Goal: Use online tool/utility

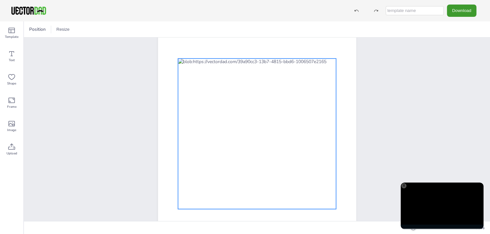
scroll to position [32, 0]
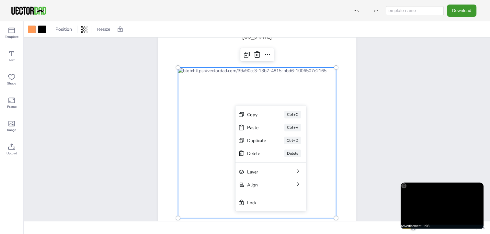
click at [196, 190] on div at bounding box center [257, 143] width 158 height 151
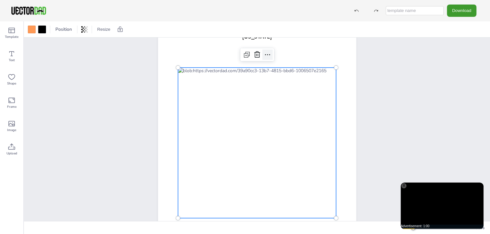
click at [269, 56] on icon at bounding box center [267, 55] width 8 height 8
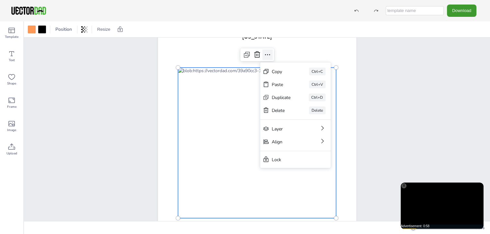
click at [269, 56] on icon at bounding box center [267, 55] width 8 height 8
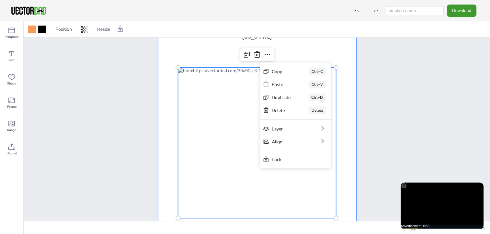
scroll to position [0, 0]
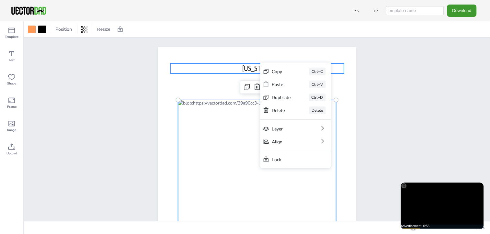
click at [235, 63] on div at bounding box center [257, 175] width 198 height 256
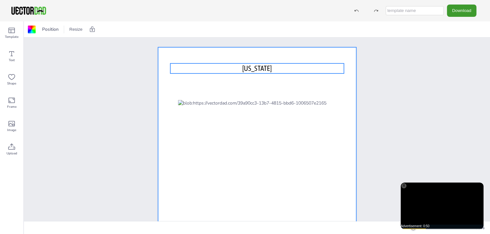
click at [249, 68] on span "[US_STATE]" at bounding box center [256, 68] width 29 height 8
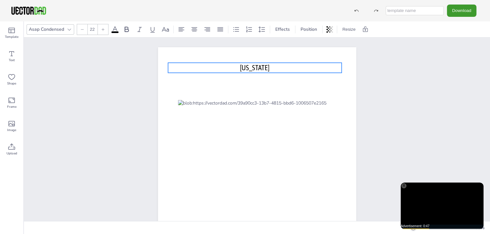
click at [263, 68] on p "[US_STATE]" at bounding box center [255, 68] width 174 height 10
click at [264, 50] on icon at bounding box center [265, 49] width 5 height 1
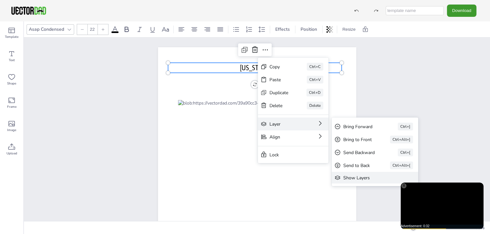
click at [350, 179] on div "Show Layers" at bounding box center [370, 177] width 54 height 6
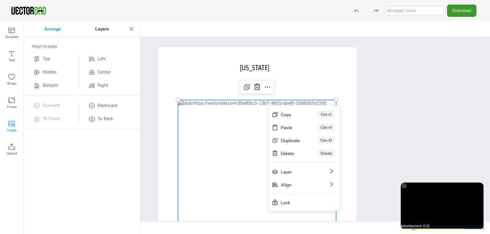
click at [9, 125] on icon at bounding box center [11, 124] width 6 height 6
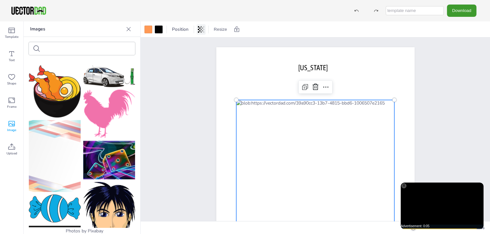
click at [201, 30] on icon at bounding box center [200, 29] width 1 height 6
type input "99"
drag, startPoint x: 200, startPoint y: 54, endPoint x: 200, endPoint y: 51, distance: 3.6
click at [200, 51] on div "Transparency 99" at bounding box center [177, 50] width 45 height 16
click at [148, 29] on div at bounding box center [148, 30] width 8 height 8
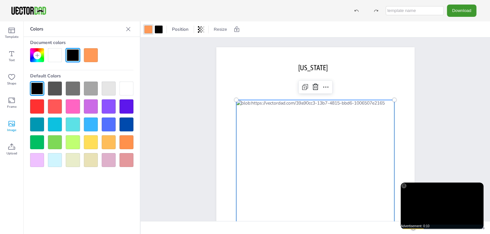
click at [88, 89] on div at bounding box center [91, 89] width 14 height 14
click at [36, 86] on div at bounding box center [37, 89] width 14 height 14
click at [51, 86] on div at bounding box center [55, 89] width 14 height 14
click at [38, 103] on div at bounding box center [37, 106] width 14 height 14
click at [71, 88] on div at bounding box center [73, 89] width 14 height 14
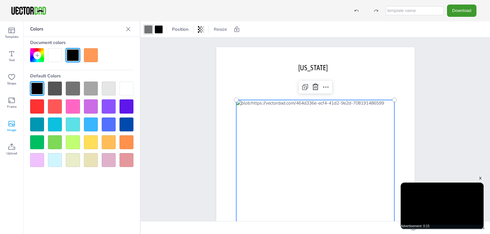
click at [284, 166] on div at bounding box center [315, 175] width 158 height 151
click at [287, 167] on div at bounding box center [315, 175] width 158 height 151
click at [12, 33] on icon at bounding box center [11, 31] width 6 height 6
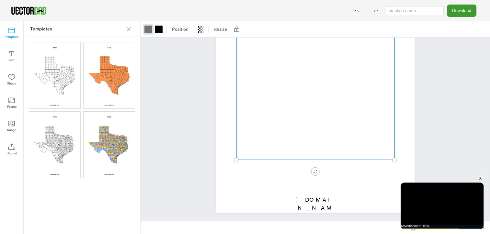
scroll to position [92, 0]
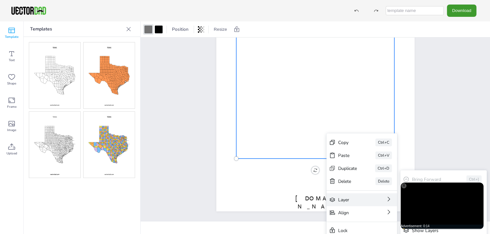
click at [346, 197] on div "Layer" at bounding box center [352, 200] width 29 height 6
click at [389, 199] on icon at bounding box center [388, 199] width 6 height 6
click at [389, 200] on icon at bounding box center [388, 199] width 6 height 6
click at [387, 200] on icon at bounding box center [388, 199] width 6 height 6
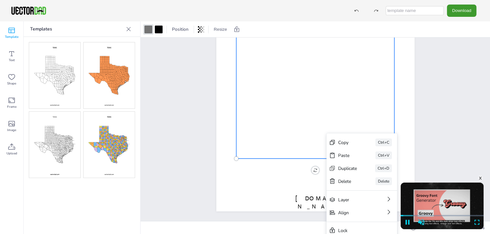
click at [480, 179] on div "x" at bounding box center [479, 177] width 5 height 5
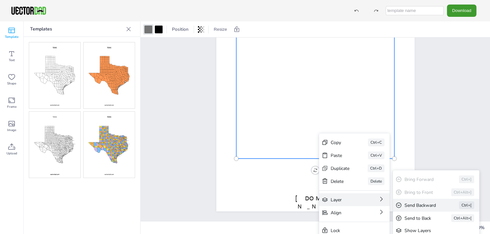
click at [413, 207] on div "Send Backward" at bounding box center [422, 205] width 36 height 6
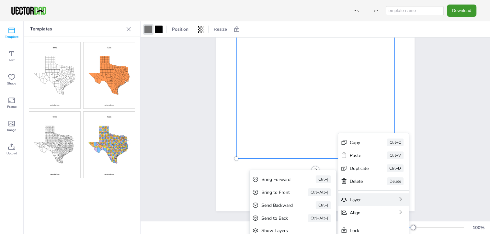
click at [355, 199] on div "Layer" at bounding box center [364, 200] width 29 height 6
click at [280, 180] on div "Bring Forward" at bounding box center [279, 179] width 36 height 6
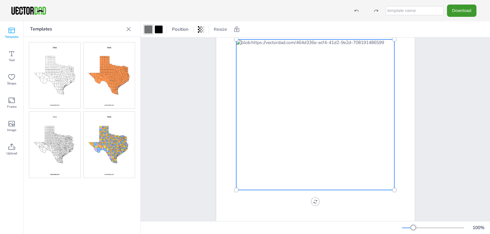
scroll to position [27, 0]
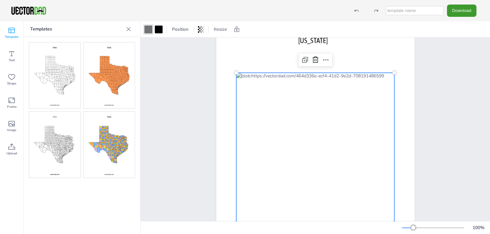
click at [320, 140] on div at bounding box center [315, 148] width 158 height 151
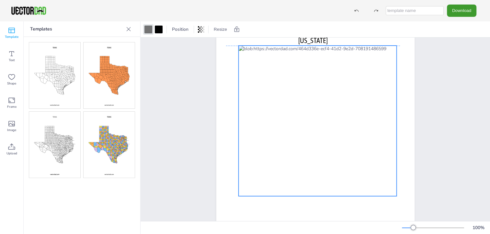
drag, startPoint x: 319, startPoint y: 137, endPoint x: 321, endPoint y: 109, distance: 28.6
click at [321, 109] on div at bounding box center [317, 121] width 158 height 151
click at [10, 77] on icon at bounding box center [12, 77] width 8 height 8
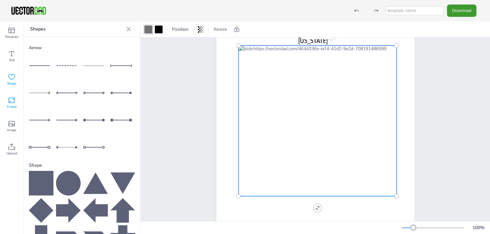
click at [11, 104] on icon at bounding box center [12, 100] width 8 height 8
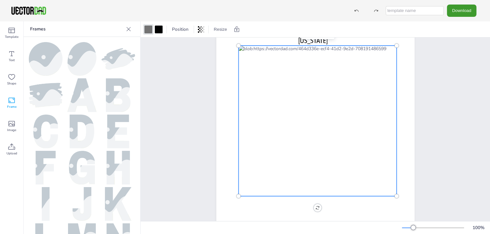
click at [73, 152] on img at bounding box center [82, 168] width 26 height 34
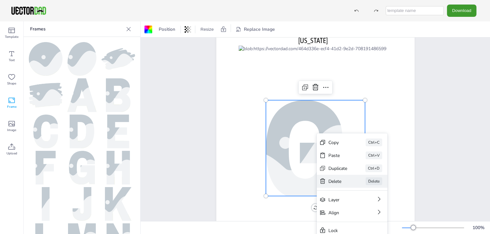
click at [372, 181] on div "Delete" at bounding box center [373, 181] width 17 height 8
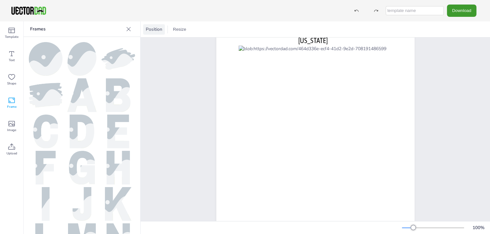
click at [154, 29] on span "Position" at bounding box center [153, 29] width 19 height 6
